Goal: Task Accomplishment & Management: Manage account settings

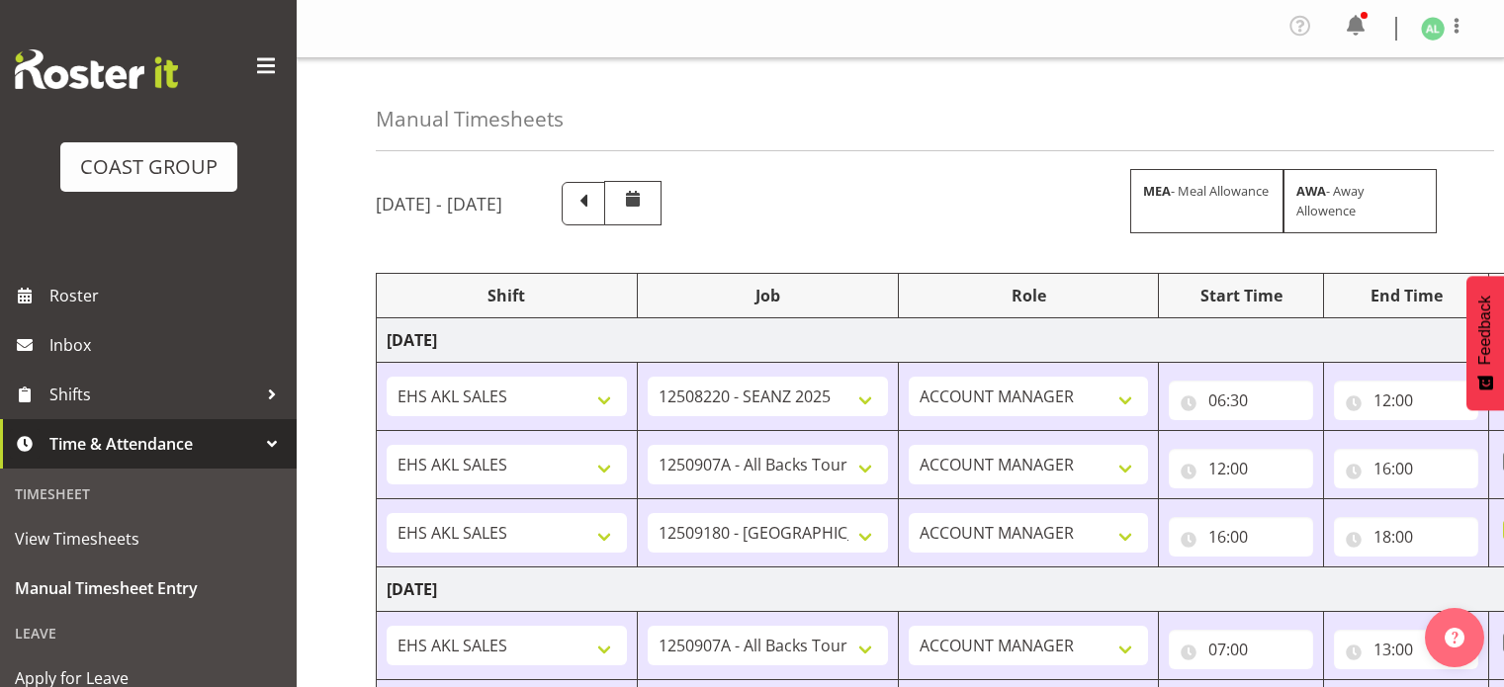
select select "10251"
select select "10496"
select select "9932"
select select "10496"
select select "9932"
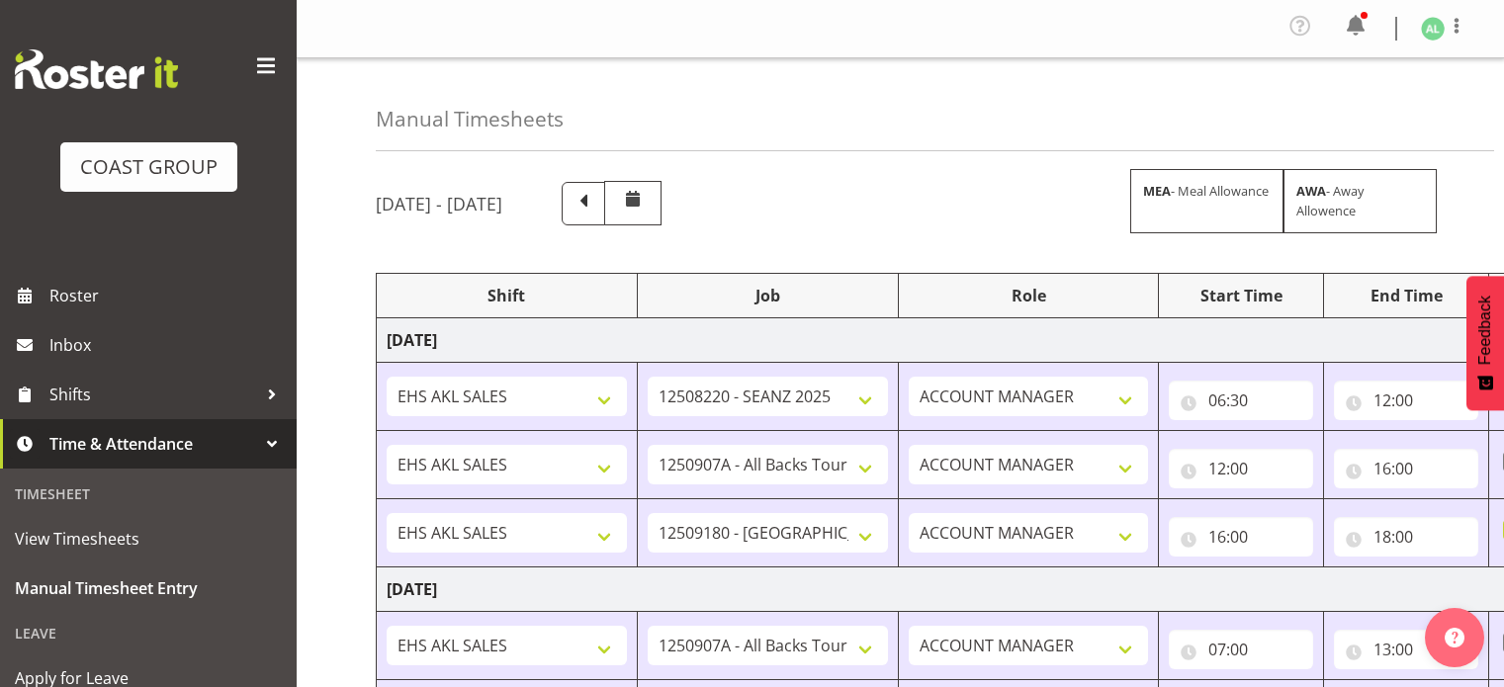
select select "10496"
select select "9932"
select select "10496"
select select "9932"
select select "10496"
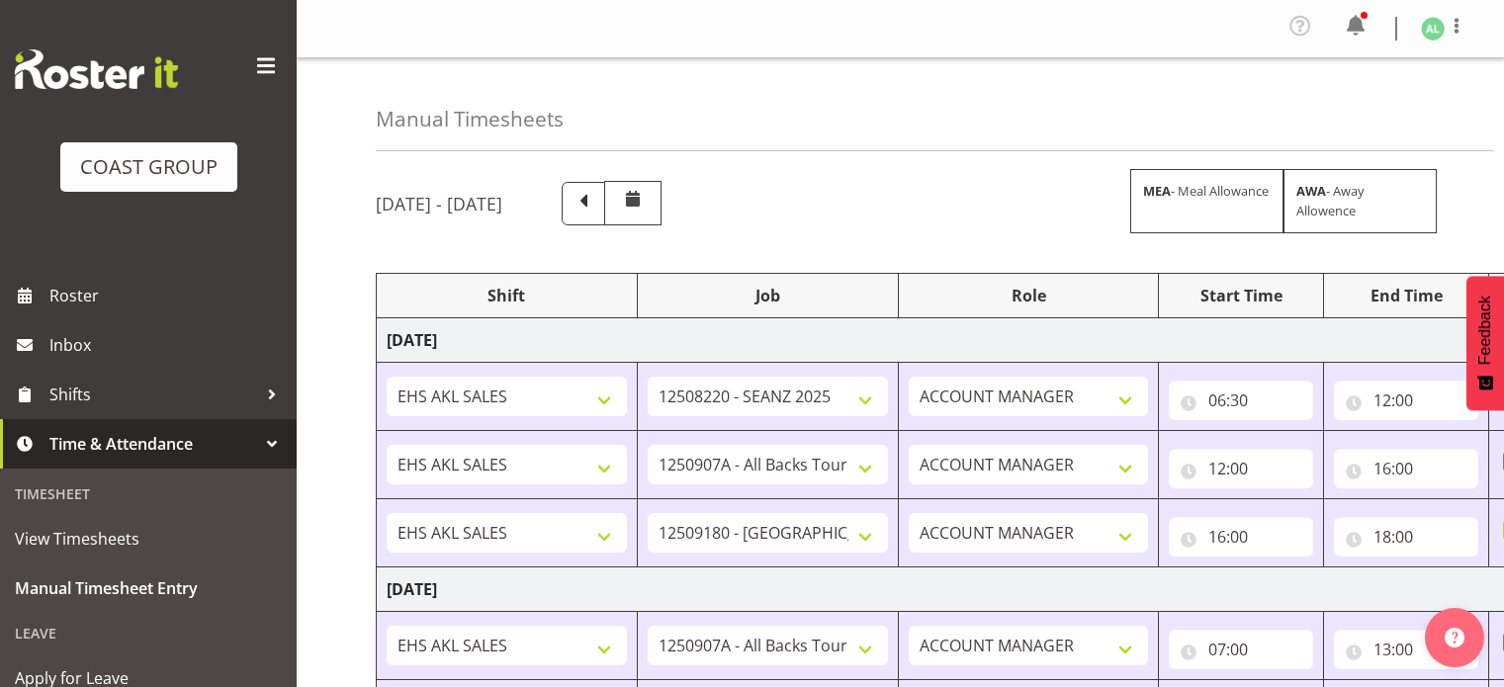
select select "10496"
select select "9932"
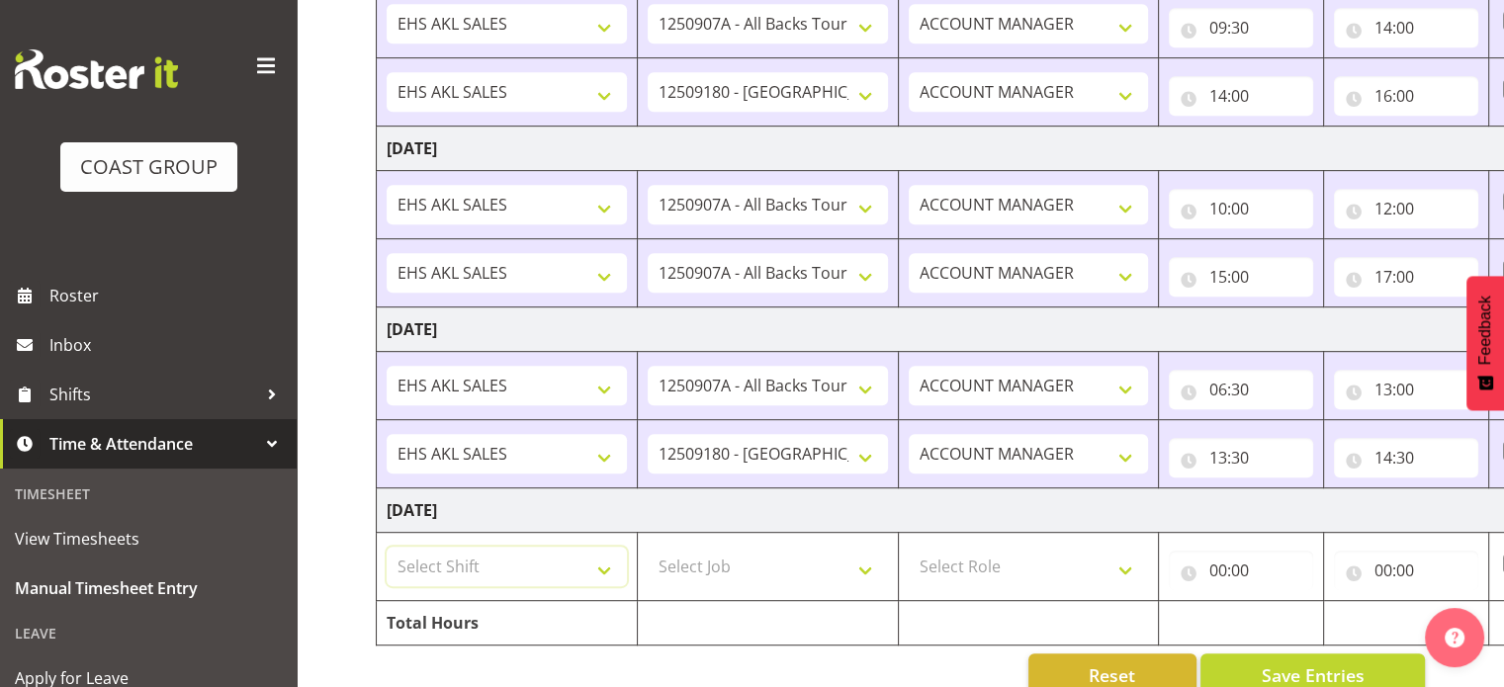
scroll to position [1003, 0]
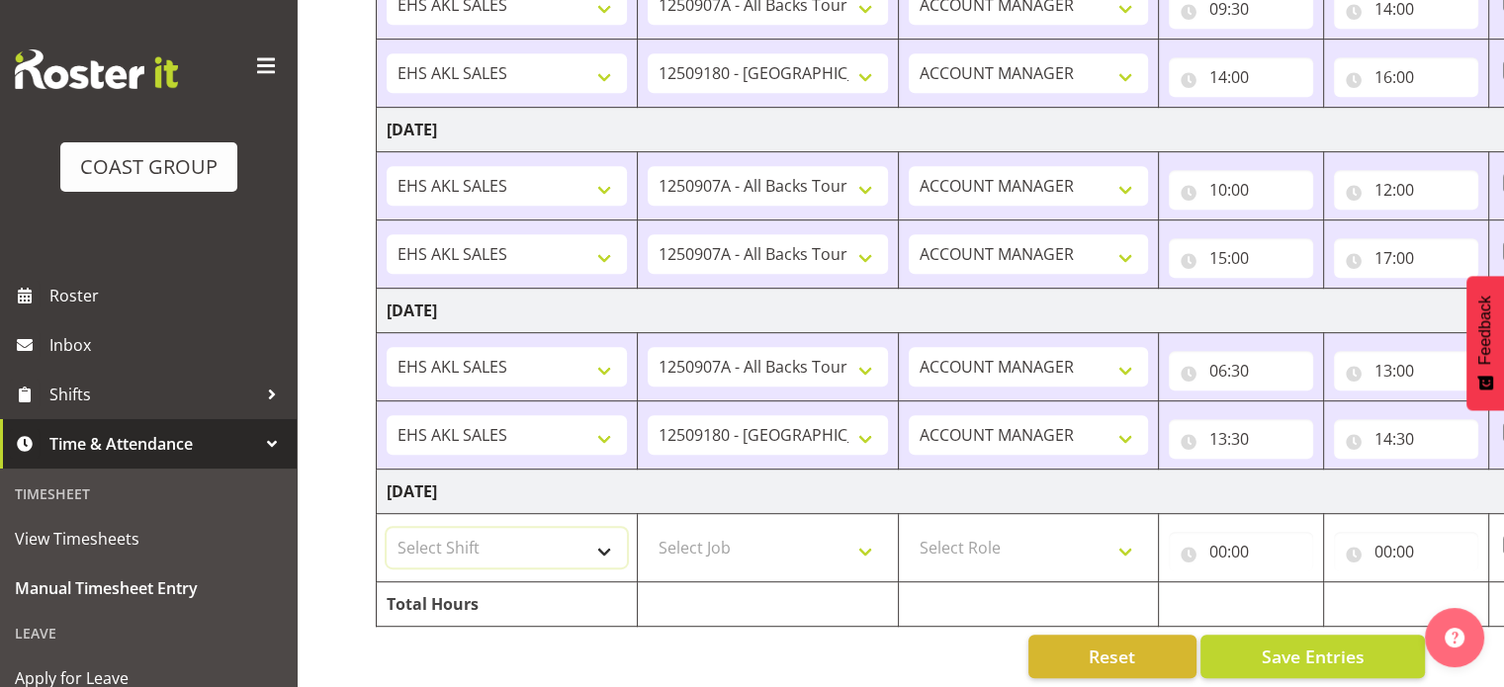
click at [460, 550] on select "Select Shift EHS AKL SALES" at bounding box center [507, 548] width 240 height 40
select select "1327"
click at [387, 528] on select "Select Shift EHS AKL SALES" at bounding box center [507, 548] width 240 height 40
click at [689, 549] on select "Select Job 1 Carlton Events 1 [PERSON_NAME][GEOGRAPHIC_DATA] 1 [PERSON_NAME][GE…" at bounding box center [768, 548] width 240 height 40
select select "10496"
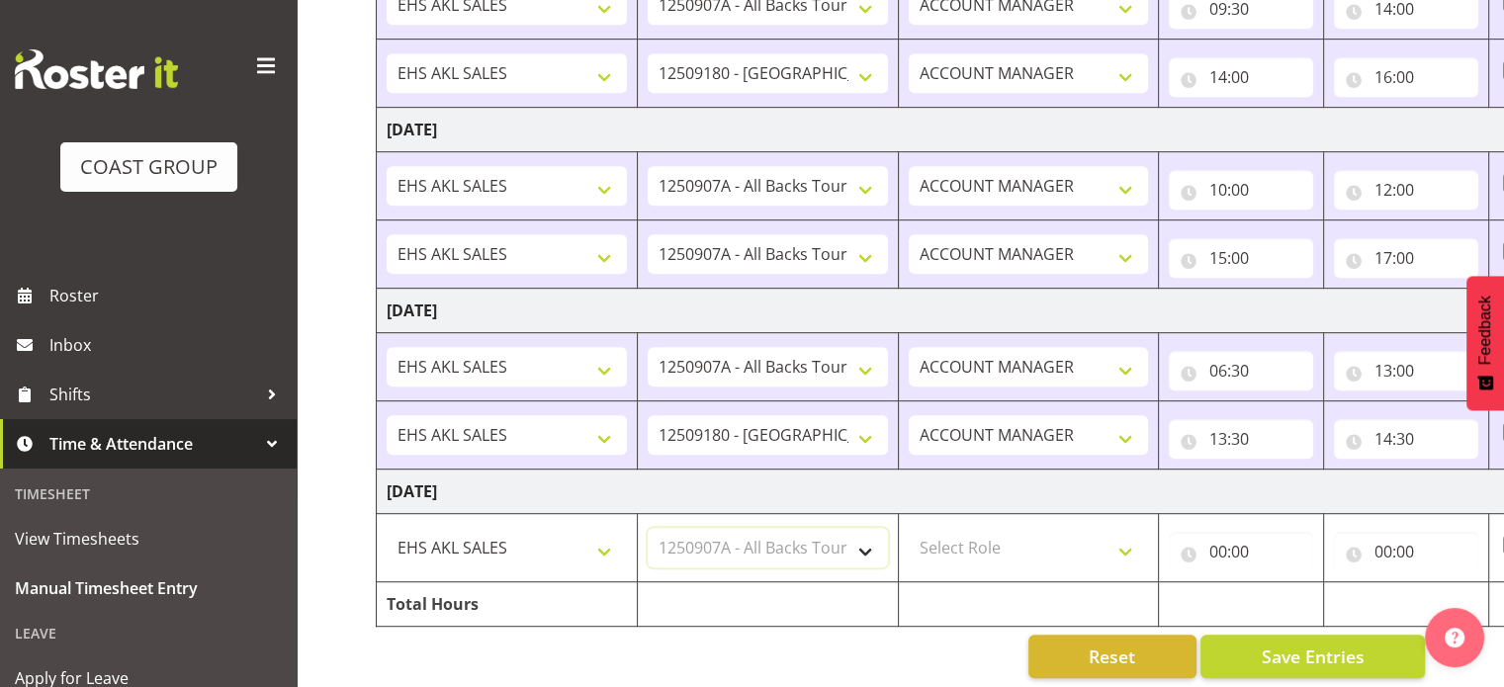
click at [648, 528] on select "Select Job 1 Carlton Events 1 [PERSON_NAME][GEOGRAPHIC_DATA] 1 [PERSON_NAME][GE…" at bounding box center [768, 548] width 240 height 40
click at [983, 554] on select "Select Role ACCOUNT MANAGER Account Manager" at bounding box center [1029, 548] width 240 height 40
select select "197"
click at [909, 528] on select "Select Role ACCOUNT MANAGER Account Manager" at bounding box center [1029, 548] width 240 height 40
click at [1223, 538] on input "00:00" at bounding box center [1241, 552] width 144 height 40
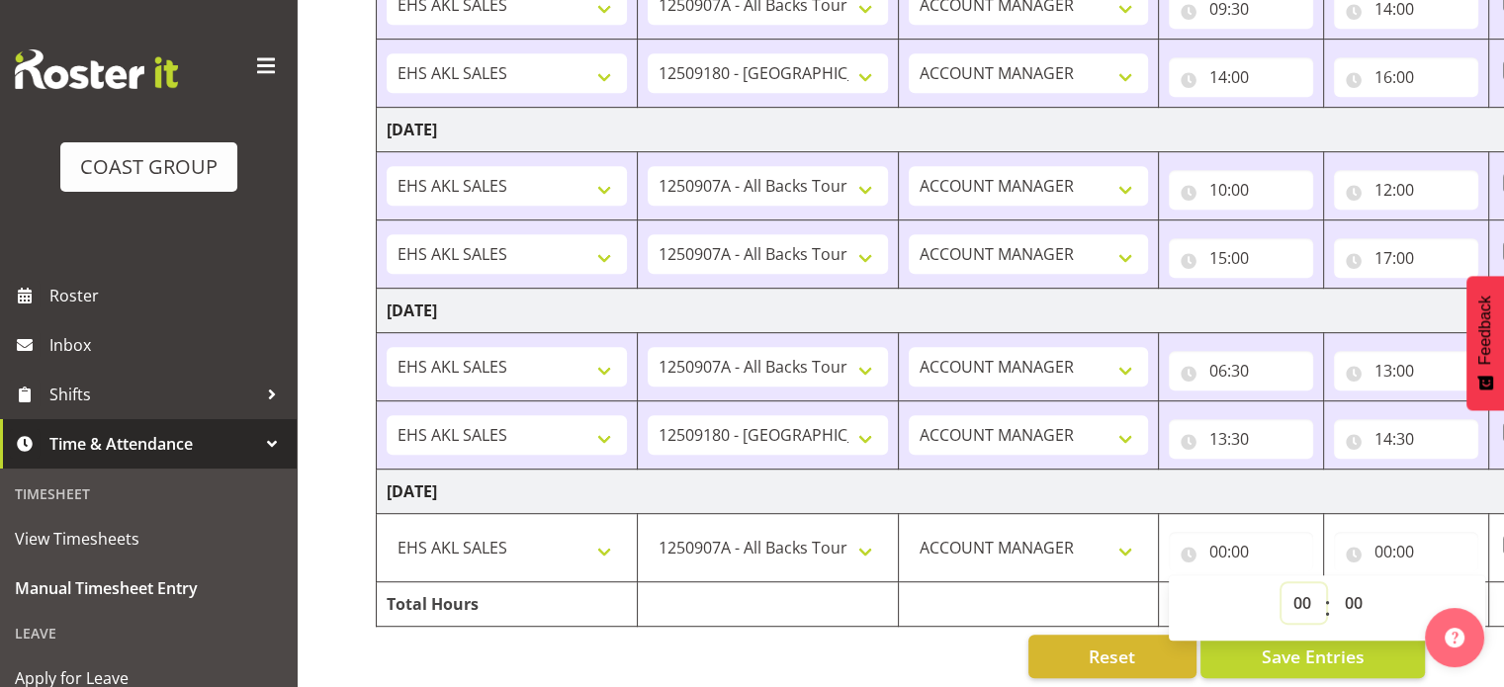
click at [1301, 592] on select "00 01 02 03 04 05 06 07 08 09 10 11 12 13 14 15 16 17 18 19 20 21 22 23" at bounding box center [1303, 603] width 44 height 40
select select "6"
click at [1281, 583] on select "00 01 02 03 04 05 06 07 08 09 10 11 12 13 14 15 16 17 18 19 20 21 22 23" at bounding box center [1303, 603] width 44 height 40
type input "06:00"
click at [1348, 600] on select "00 01 02 03 04 05 06 07 08 09 10 11 12 13 14 15 16 17 18 19 20 21 22 23 24 25 2…" at bounding box center [1355, 603] width 44 height 40
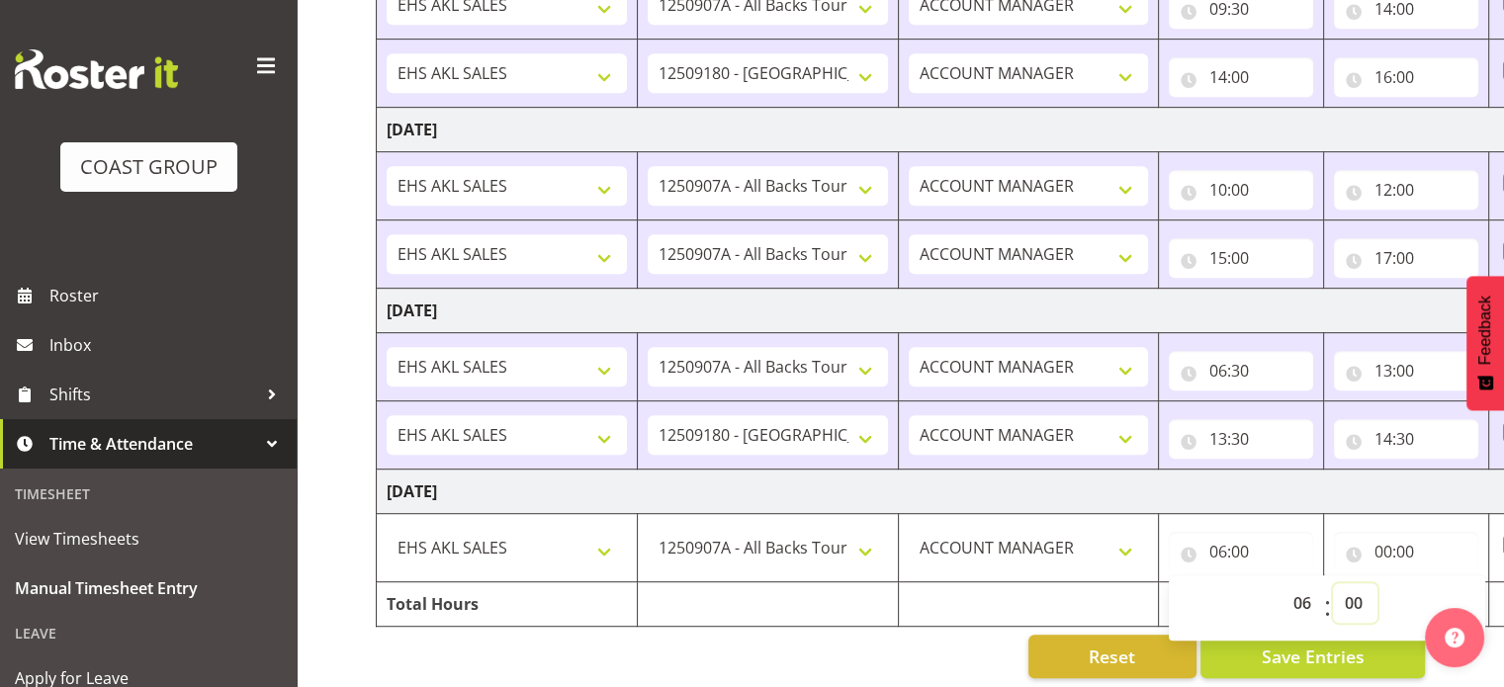
select select "30"
click at [1333, 583] on select "00 01 02 03 04 05 06 07 08 09 10 11 12 13 14 15 16 17 18 19 20 21 22 23 24 25 2…" at bounding box center [1355, 603] width 44 height 40
type input "06:30"
click at [1400, 546] on input "00:00" at bounding box center [1406, 552] width 144 height 40
click at [1464, 596] on select "00 01 02 03 04 05 06 07 08 09 10 11 12 13 14 15 16 17 18 19 20 21 22 23" at bounding box center [1468, 603] width 44 height 40
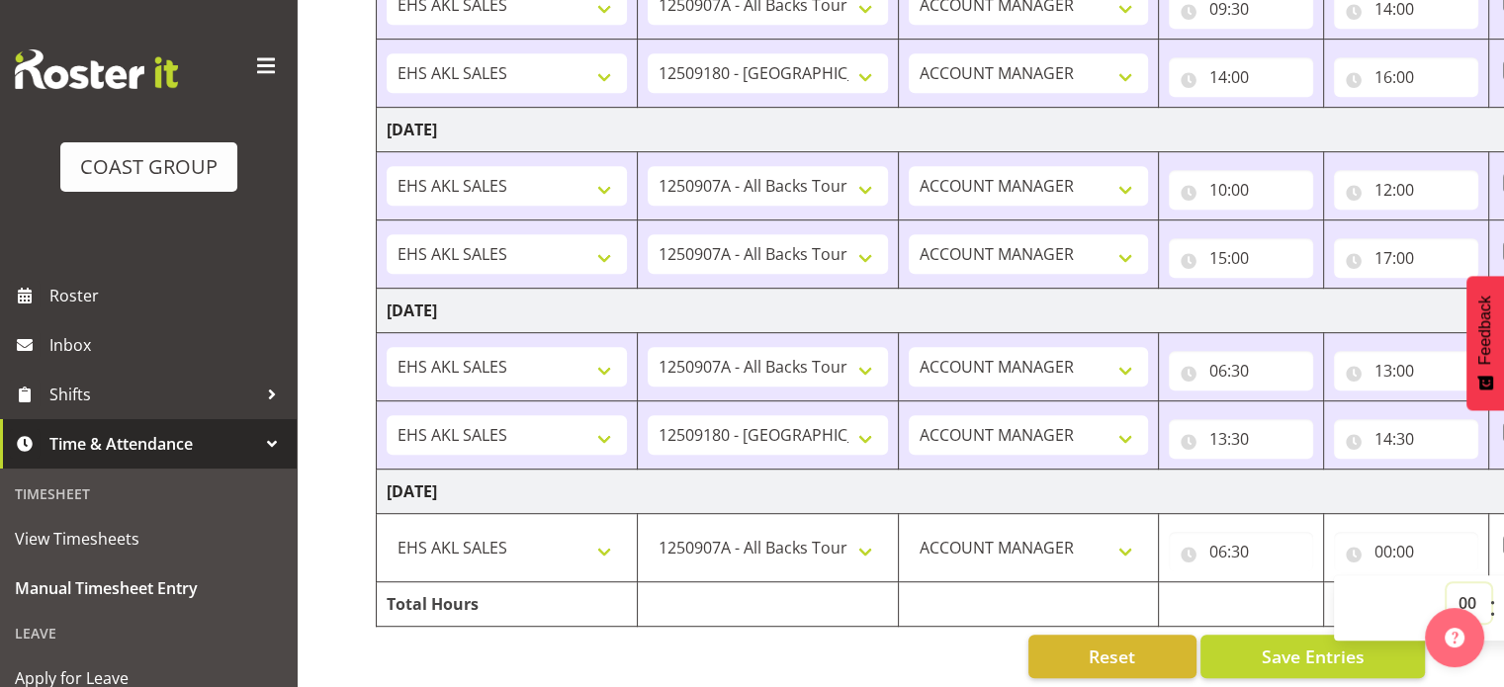
select select "16"
click at [1446, 583] on select "00 01 02 03 04 05 06 07 08 09 10 11 12 13 14 15 16 17 18 19 20 21 22 23" at bounding box center [1468, 603] width 44 height 40
type input "16:00"
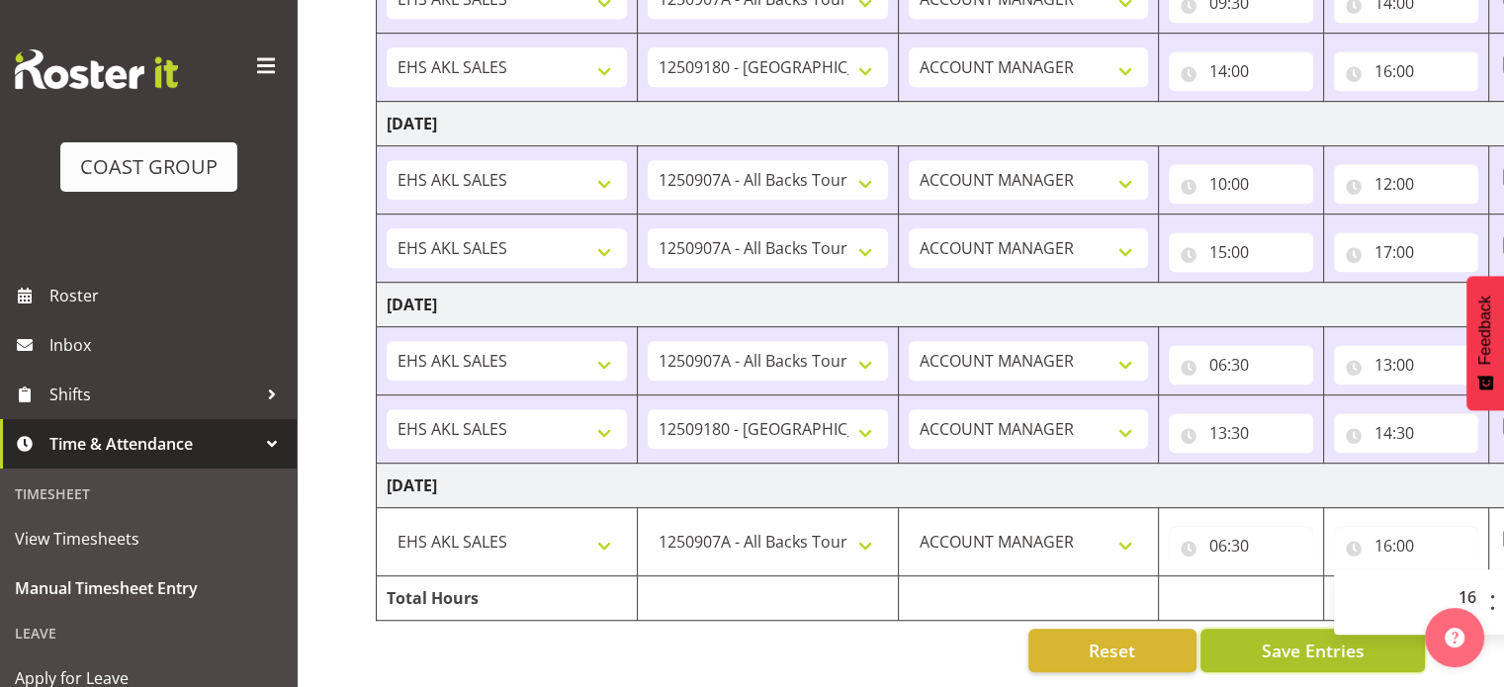
click at [1294, 642] on span "Save Entries" at bounding box center [1312, 651] width 103 height 26
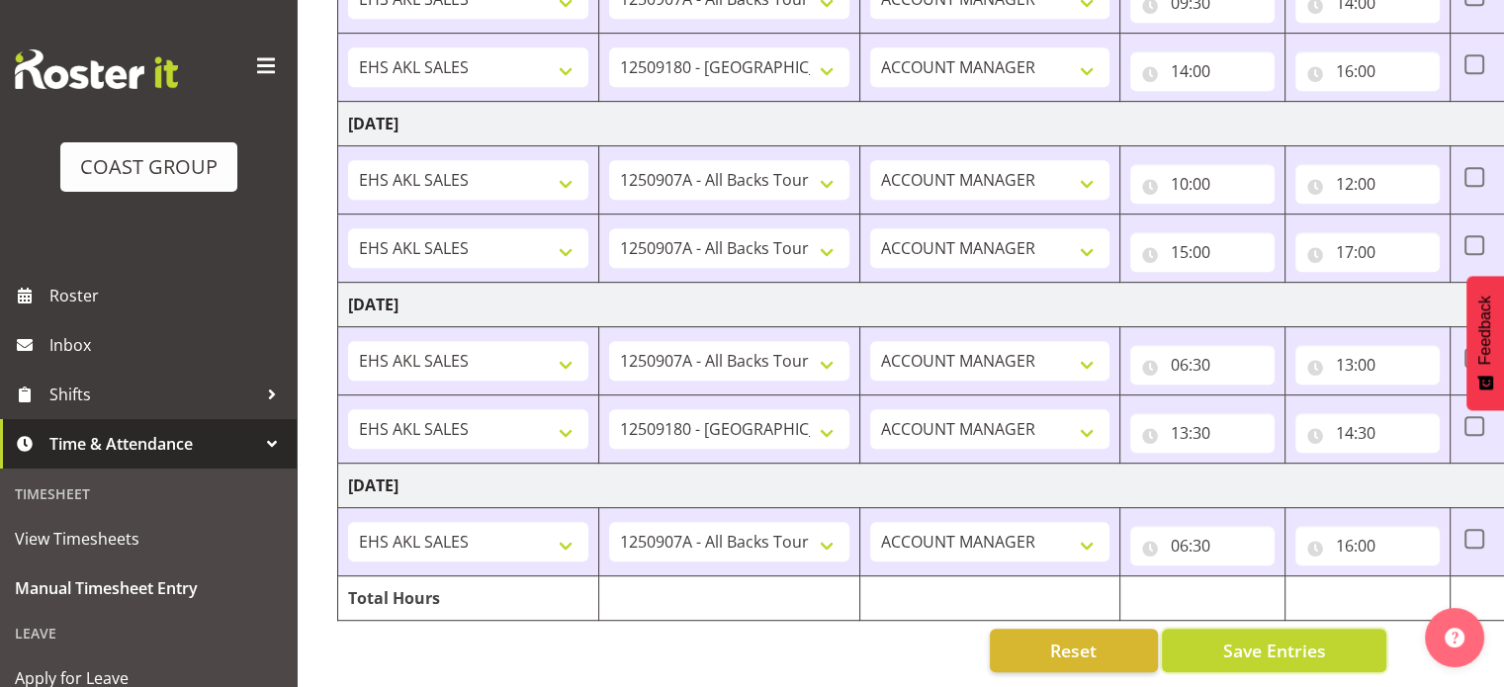
scroll to position [0, 78]
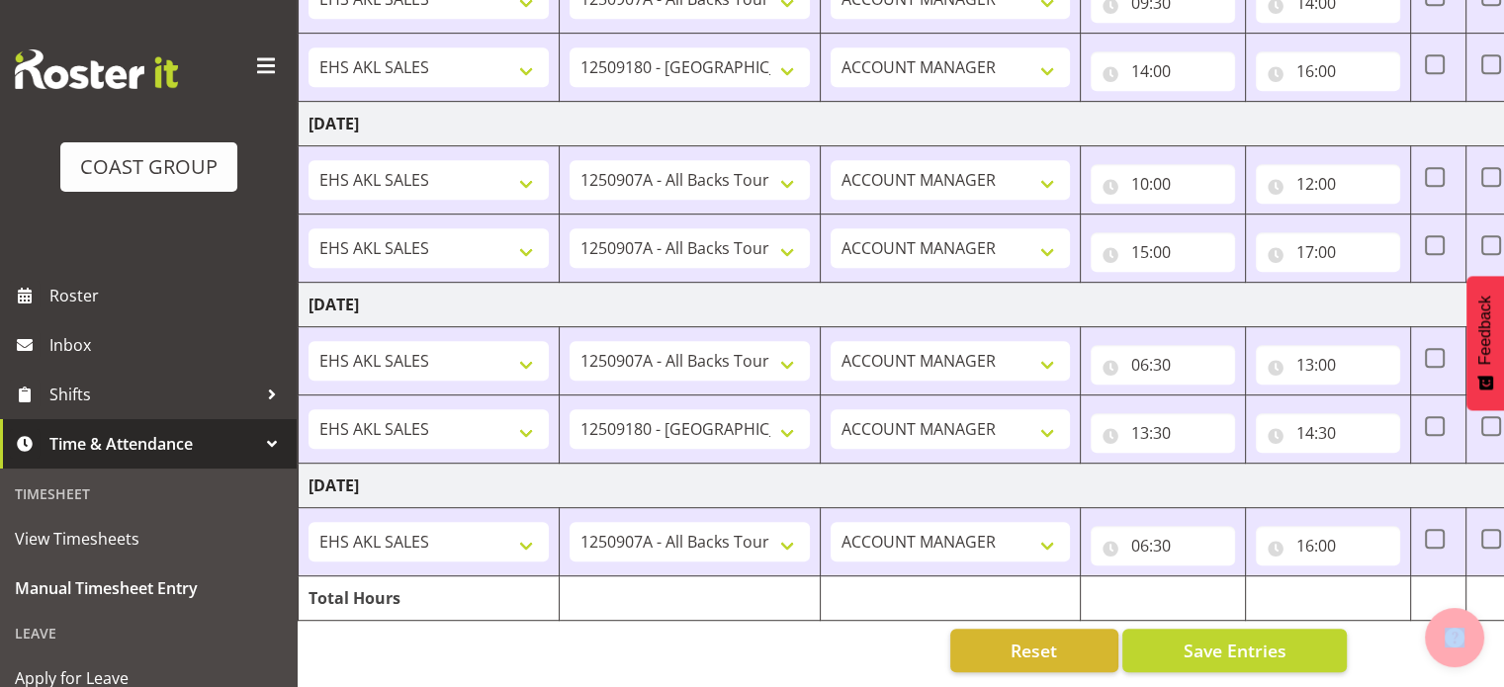
drag, startPoint x: 1293, startPoint y: 667, endPoint x: 1452, endPoint y: 659, distance: 159.4
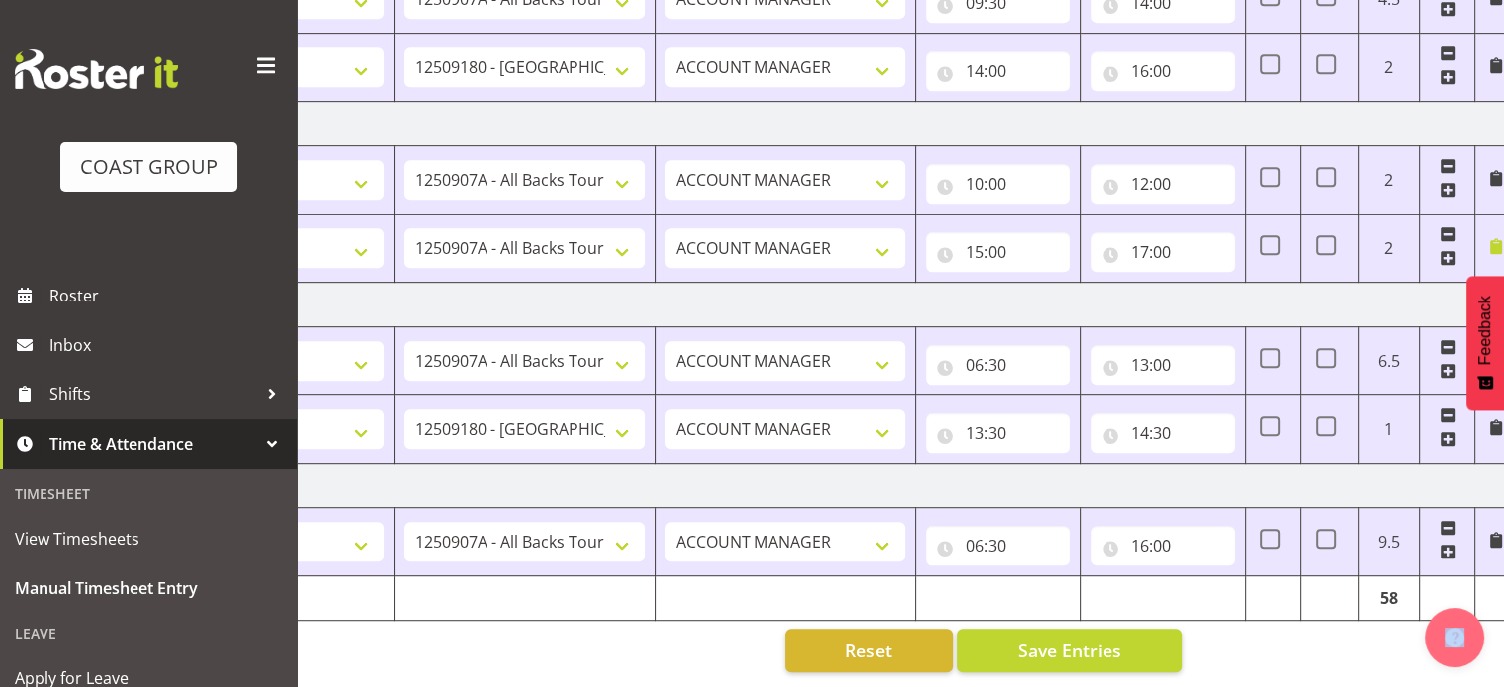
scroll to position [0, 256]
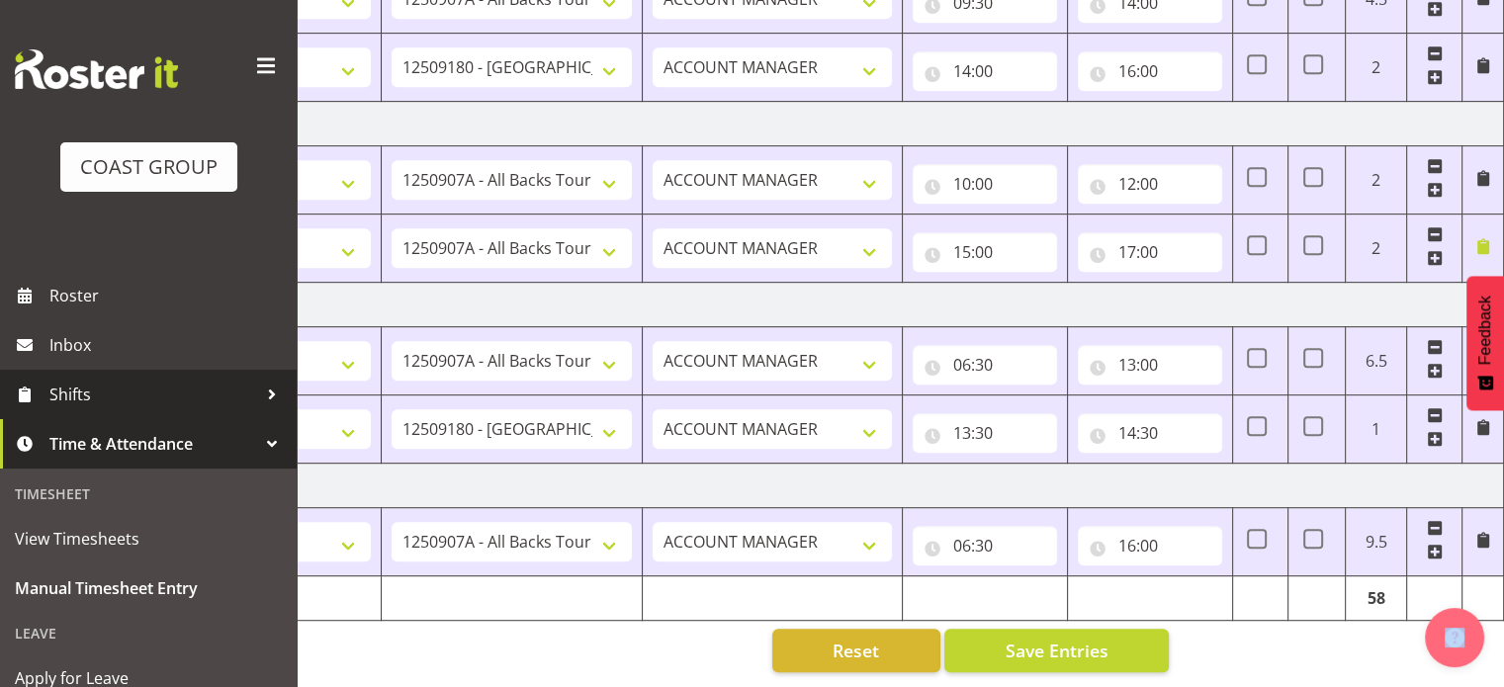
click at [63, 393] on span "Shifts" at bounding box center [153, 395] width 208 height 30
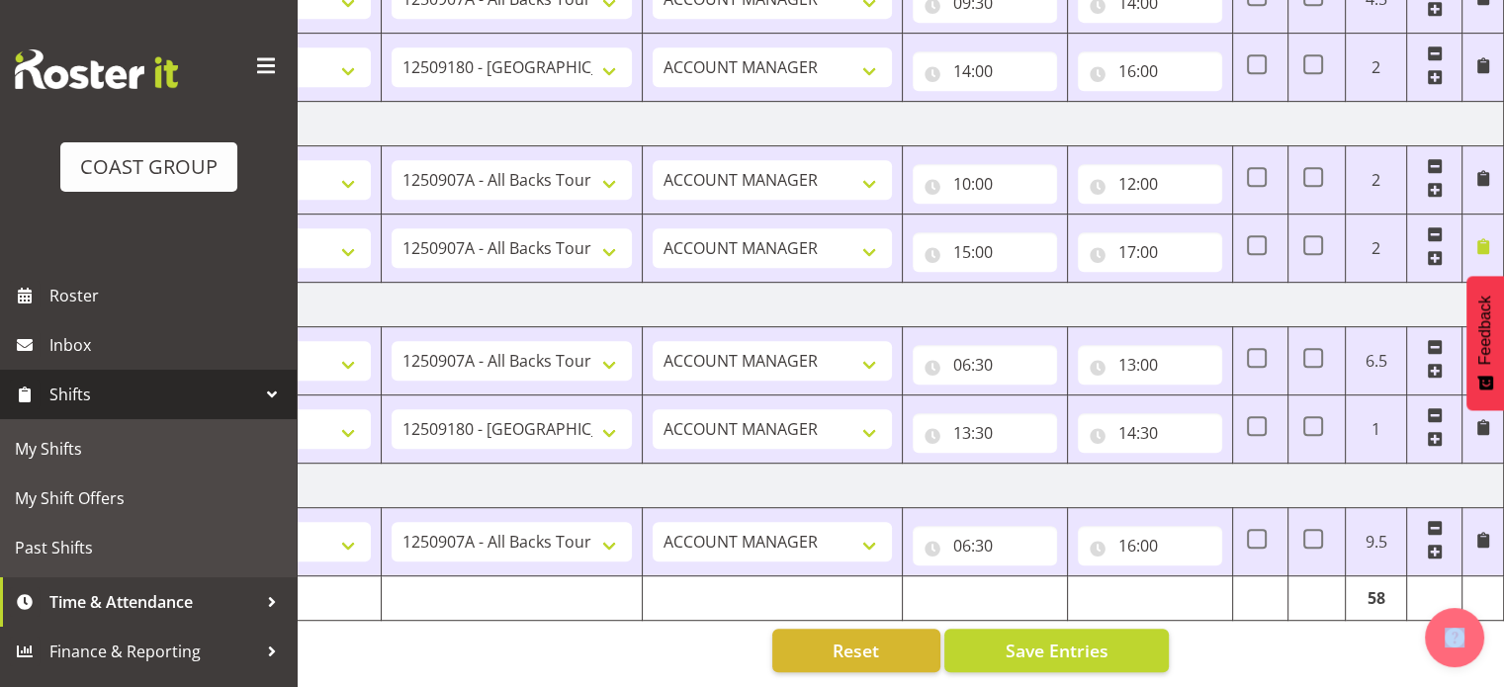
click at [54, 391] on span "Shifts" at bounding box center [153, 395] width 208 height 30
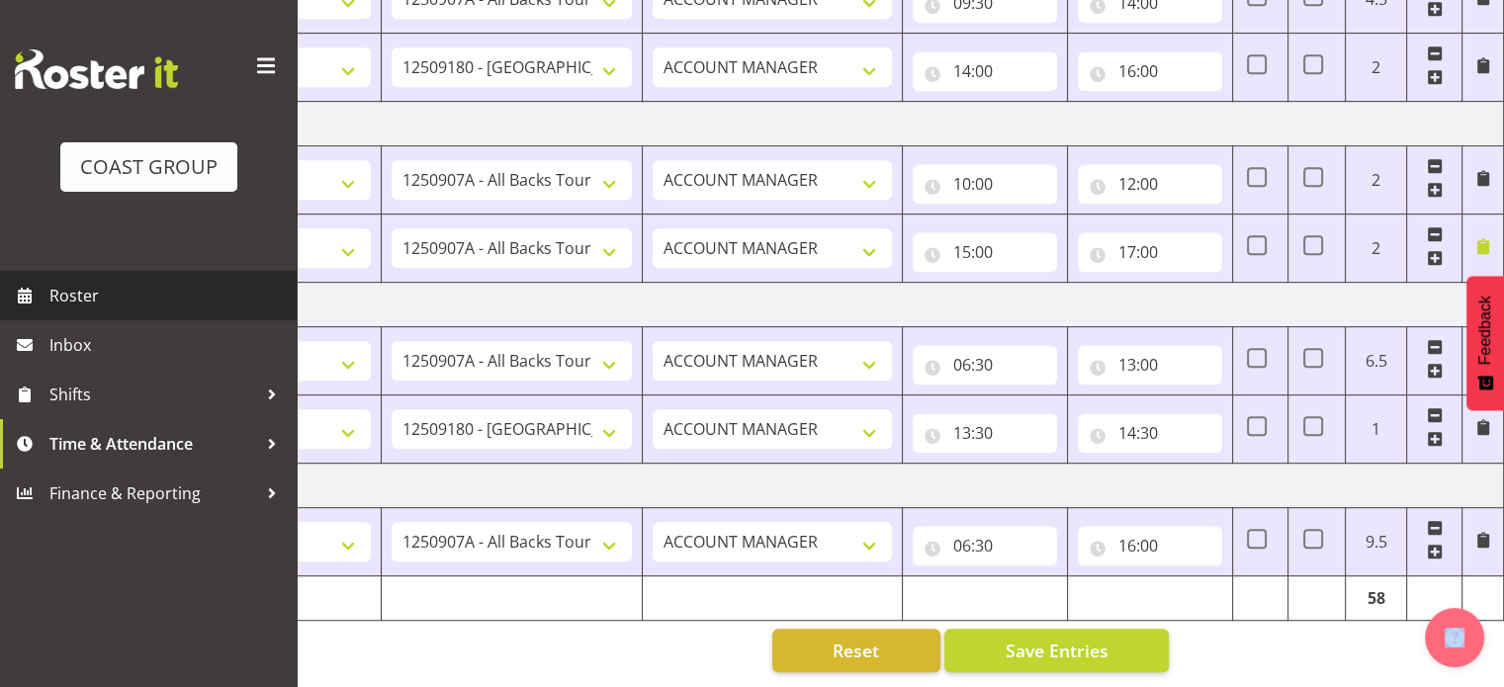
click at [75, 299] on span "Roster" at bounding box center [167, 296] width 237 height 30
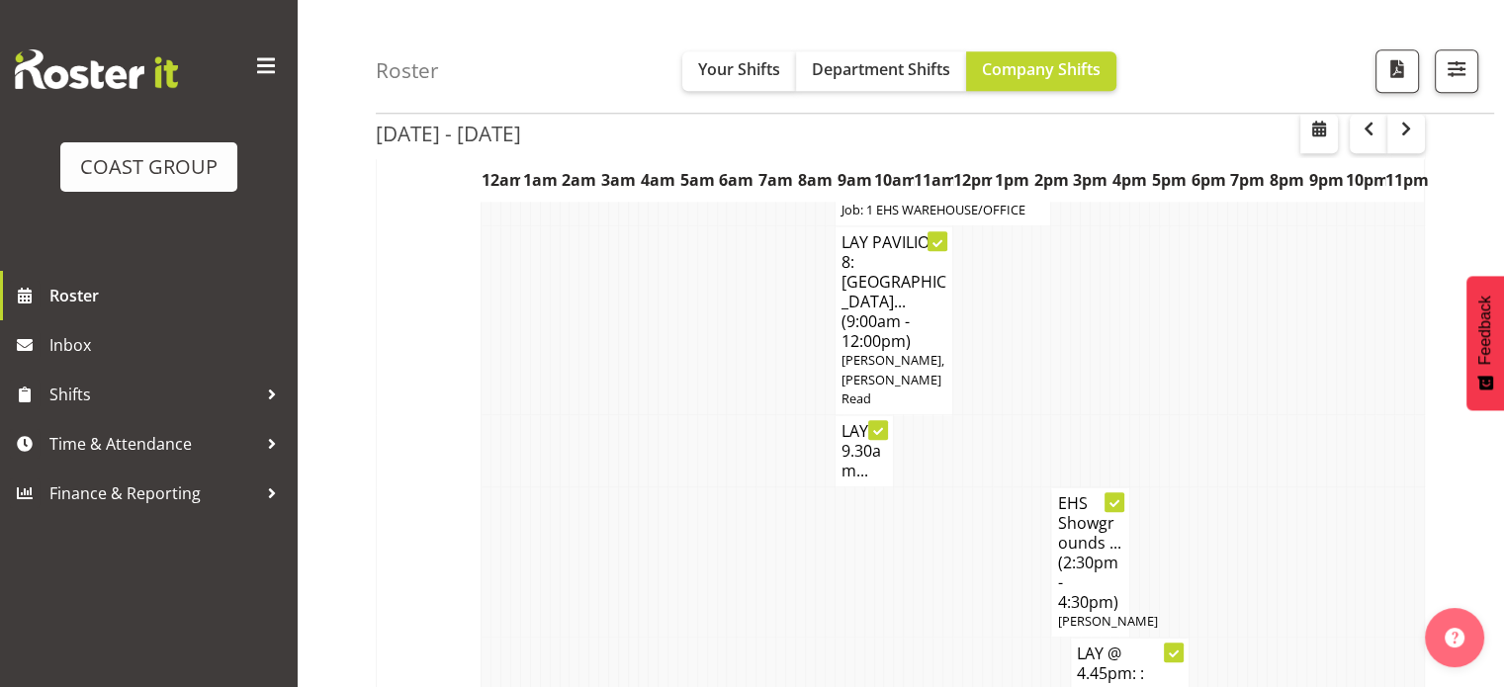
scroll to position [2056, 0]
